Goal: Task Accomplishment & Management: Manage account settings

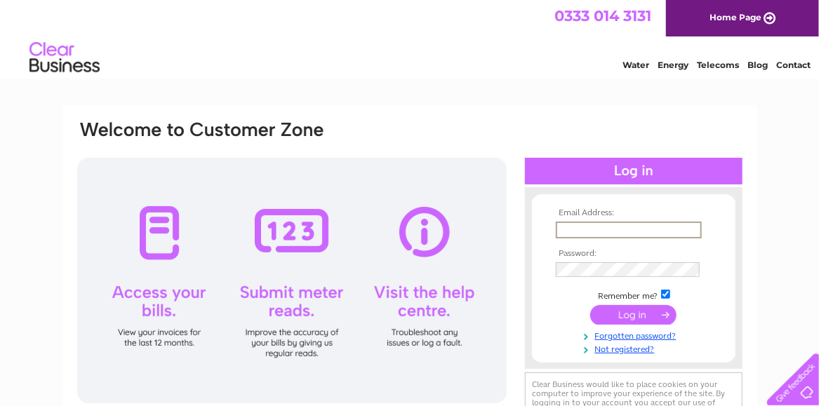
type input "[EMAIL_ADDRESS][DOMAIN_NAME]"
click at [631, 316] on input "submit" at bounding box center [633, 316] width 86 height 20
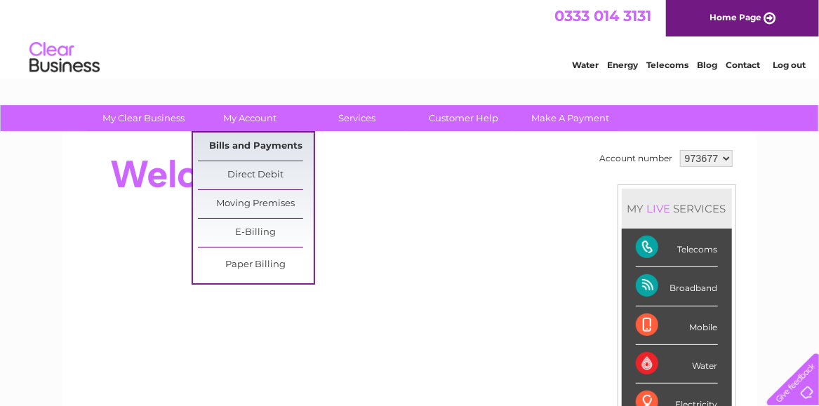
click at [251, 148] on link "Bills and Payments" at bounding box center [256, 147] width 116 height 28
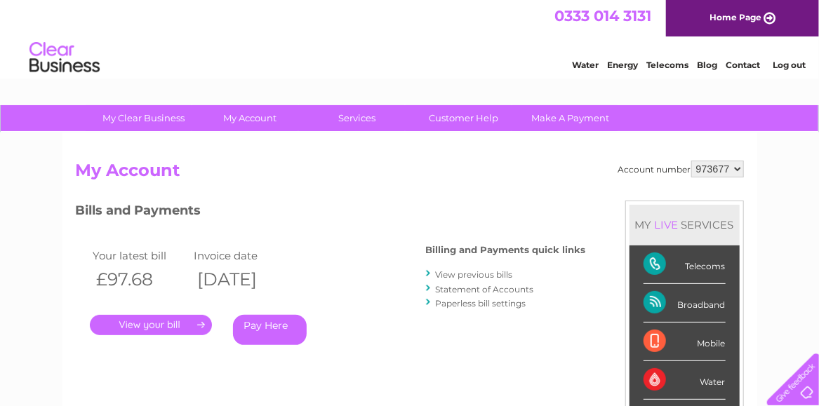
click at [159, 325] on link "." at bounding box center [151, 325] width 122 height 20
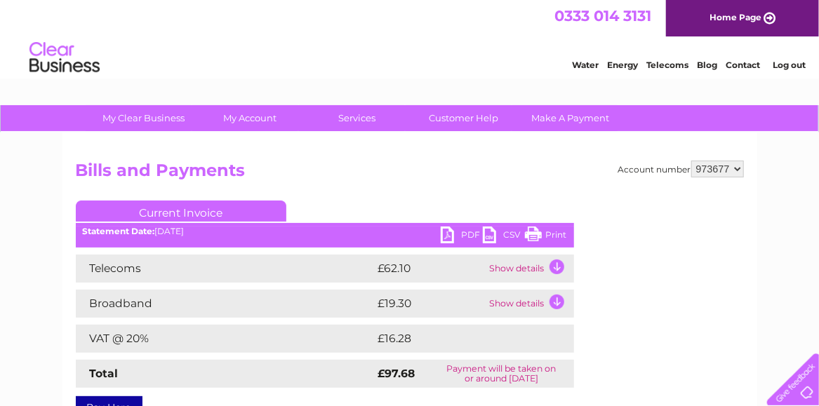
click at [549, 234] on link "Print" at bounding box center [546, 237] width 42 height 20
